Goal: Obtain resource: Download file/media

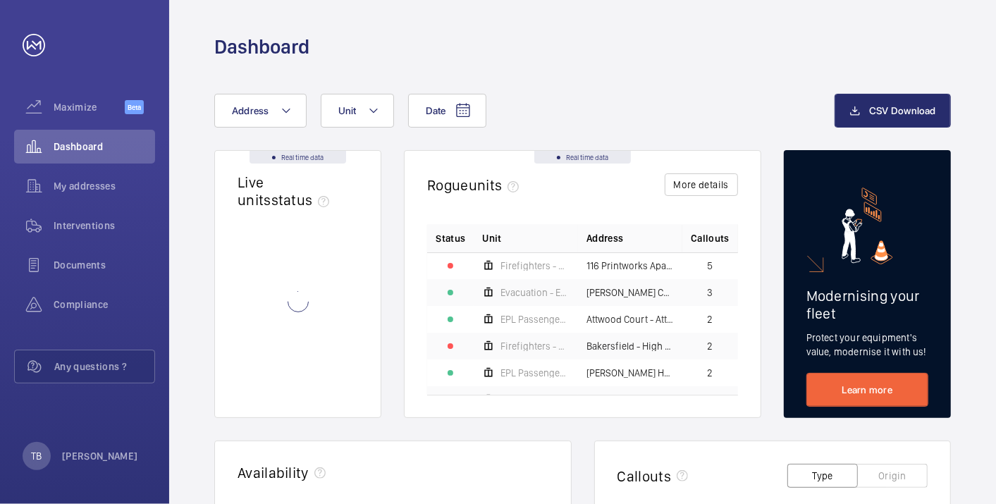
click at [290, 116] on mat-icon at bounding box center [285, 110] width 11 height 17
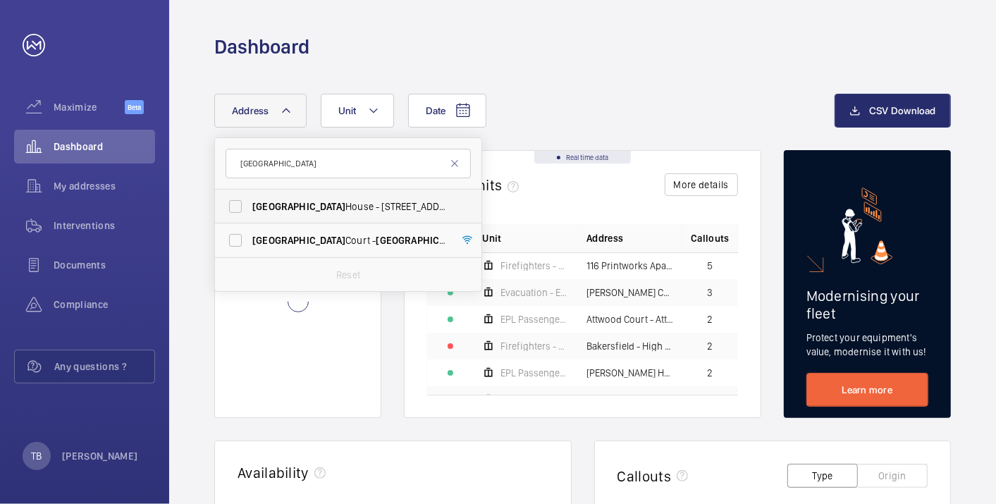
type input "[GEOGRAPHIC_DATA]"
click at [322, 201] on span "[GEOGRAPHIC_DATA] - [STREET_ADDRESS]" at bounding box center [349, 206] width 194 height 14
click at [249, 201] on input "[GEOGRAPHIC_DATA] - [STREET_ADDRESS]" at bounding box center [235, 206] width 28 height 28
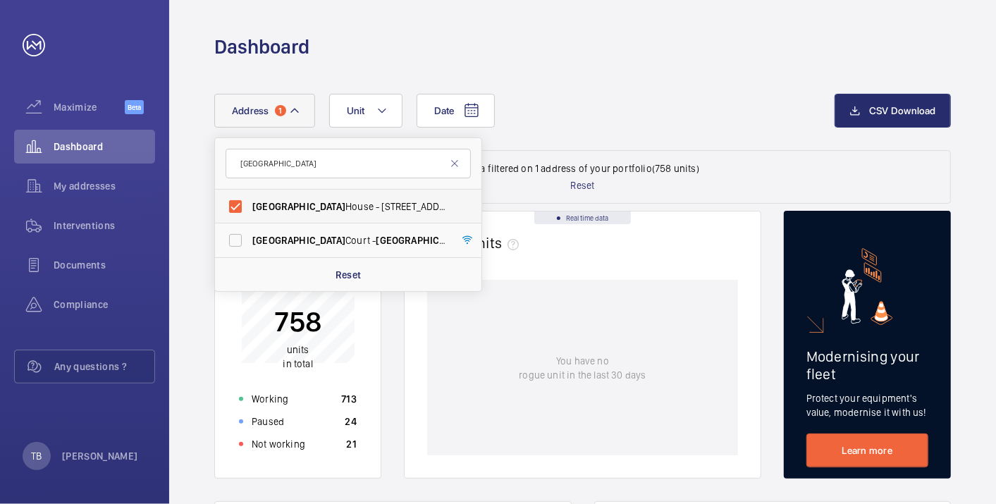
click at [311, 208] on span "[GEOGRAPHIC_DATA] - [STREET_ADDRESS]" at bounding box center [349, 206] width 194 height 14
click at [249, 208] on input "[GEOGRAPHIC_DATA] - [STREET_ADDRESS]" at bounding box center [235, 206] width 28 height 28
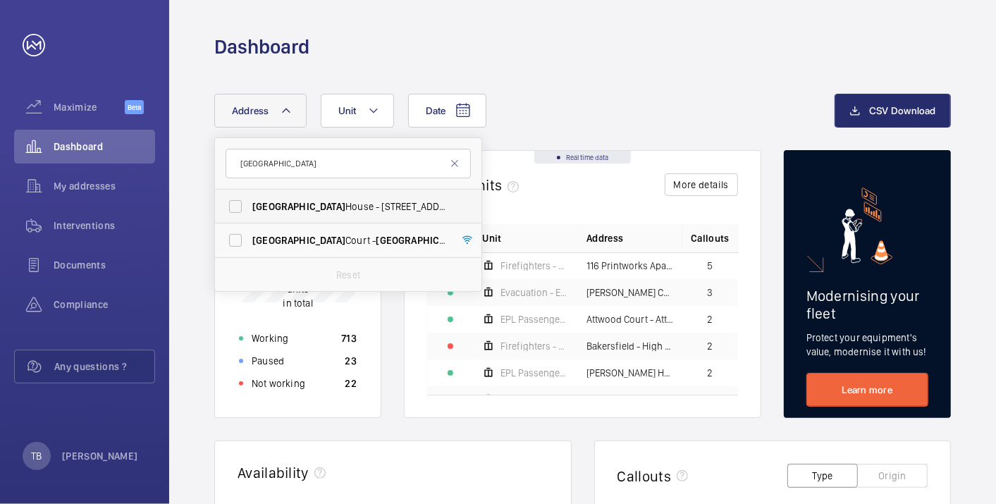
click at [311, 208] on span "[GEOGRAPHIC_DATA] - [STREET_ADDRESS]" at bounding box center [349, 206] width 194 height 14
click at [249, 208] on input "[GEOGRAPHIC_DATA] - [STREET_ADDRESS]" at bounding box center [235, 206] width 28 height 28
checkbox input "true"
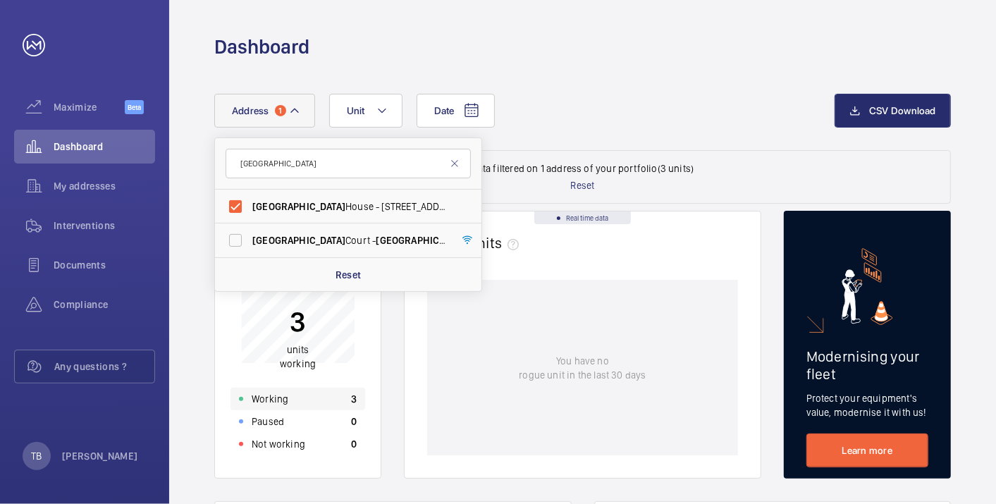
click at [316, 400] on div "Working 3" at bounding box center [297, 398] width 135 height 23
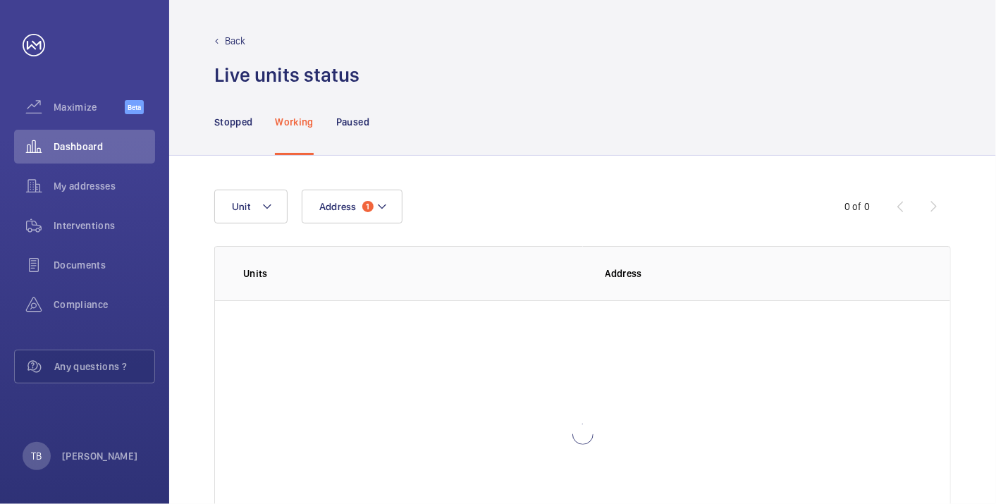
scroll to position [97, 0]
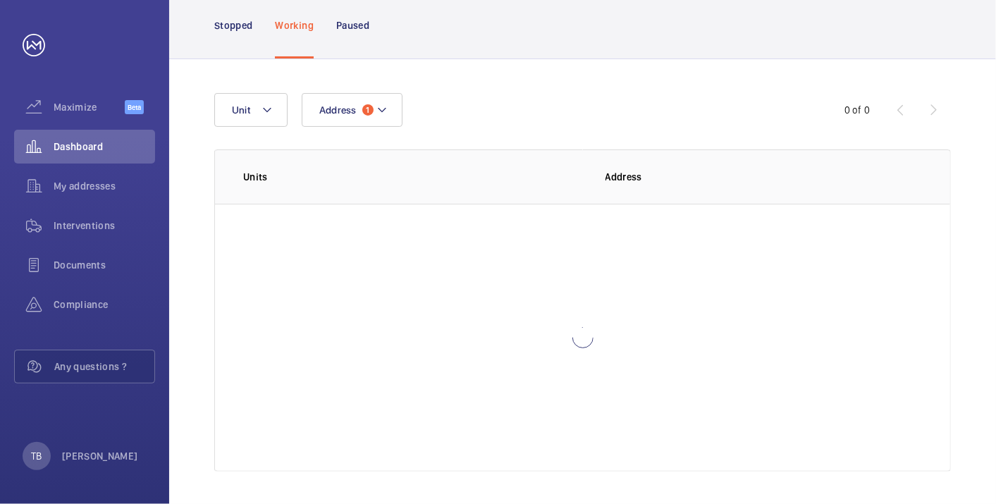
scroll to position [25, 0]
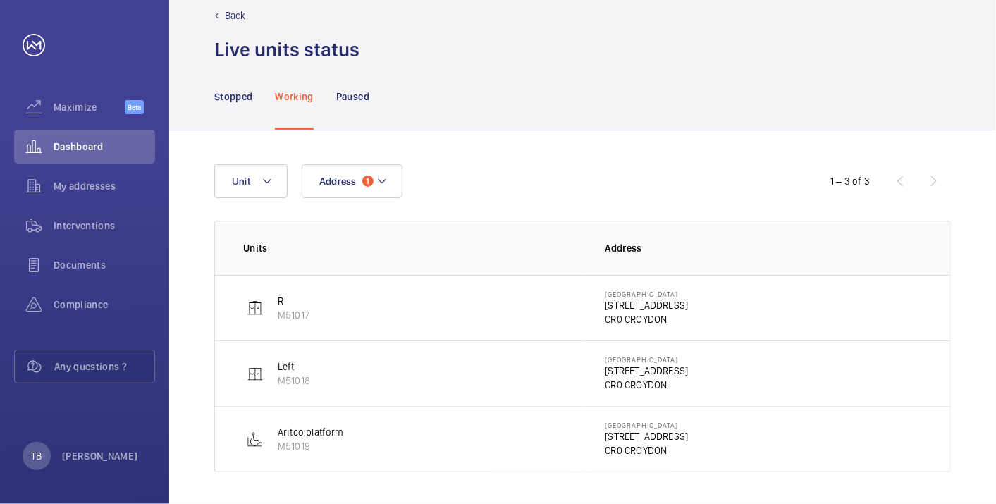
click at [643, 306] on p "[STREET_ADDRESS]" at bounding box center [646, 305] width 83 height 14
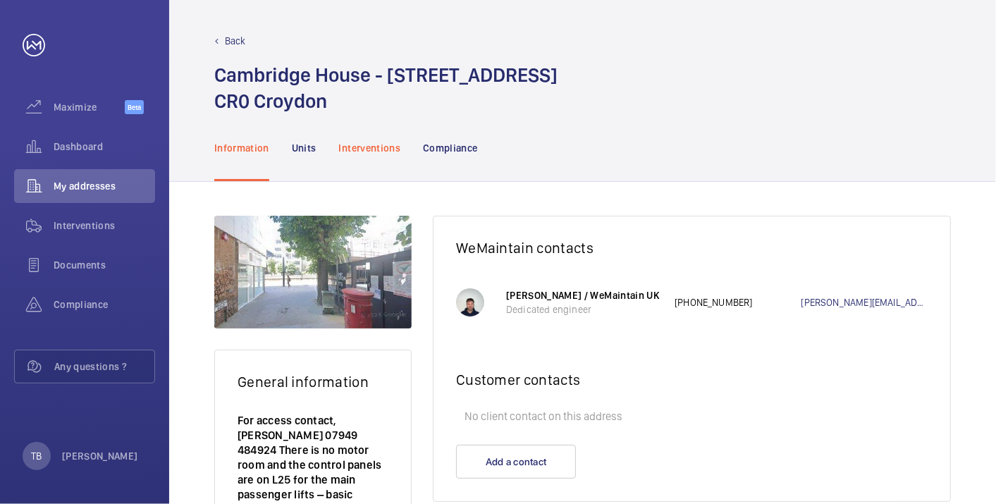
click at [375, 86] on h1 "[GEOGRAPHIC_DATA] - [STREET_ADDRESS]" at bounding box center [385, 88] width 343 height 52
click at [374, 142] on p "Interventions" at bounding box center [370, 148] width 62 height 14
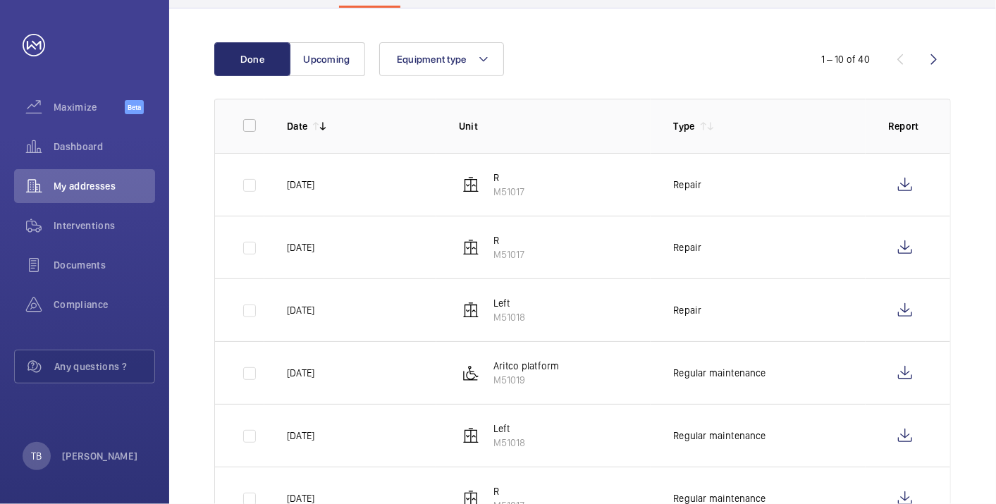
scroll to position [186, 0]
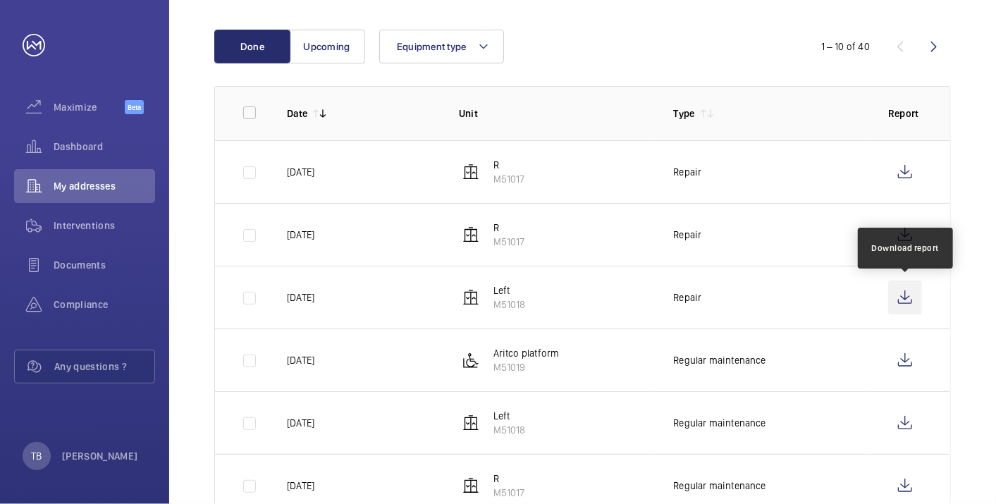
click at [907, 292] on wm-front-icon-button at bounding box center [905, 297] width 34 height 34
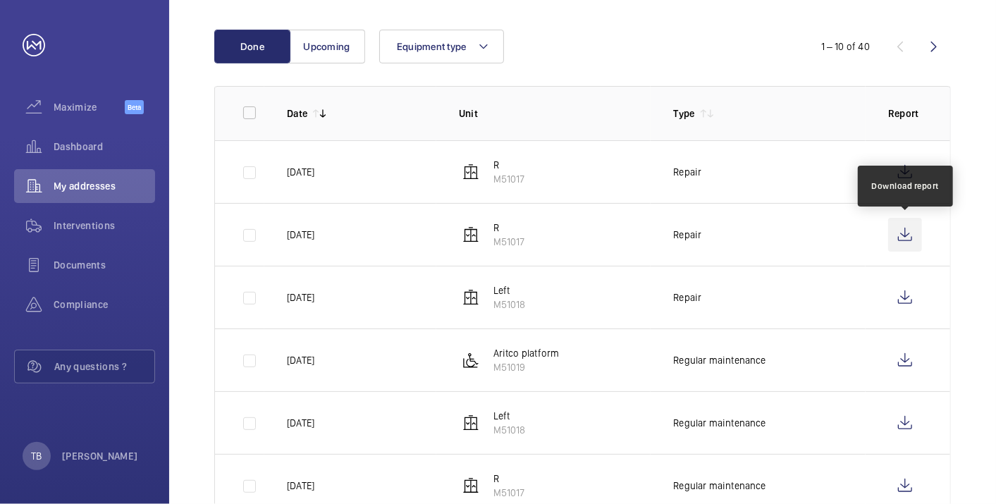
click at [903, 235] on wm-front-icon-button at bounding box center [905, 235] width 34 height 34
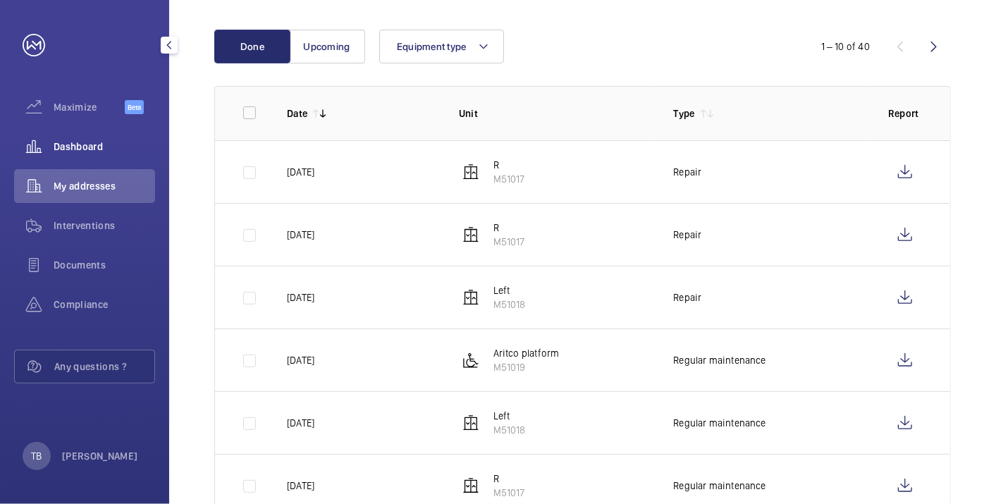
click at [80, 149] on span "Dashboard" at bounding box center [104, 146] width 101 height 14
